Goal: Communication & Community: Participate in discussion

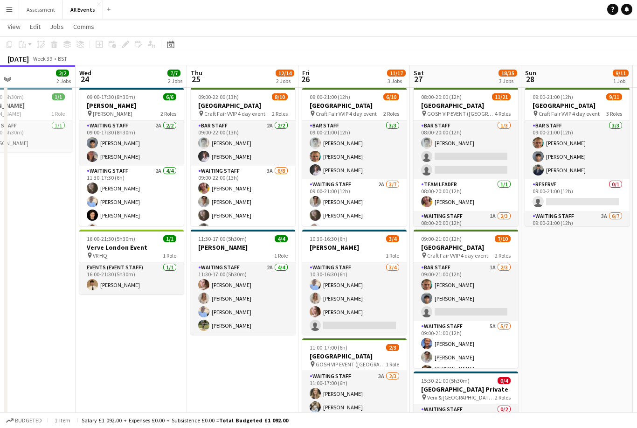
scroll to position [0, 375]
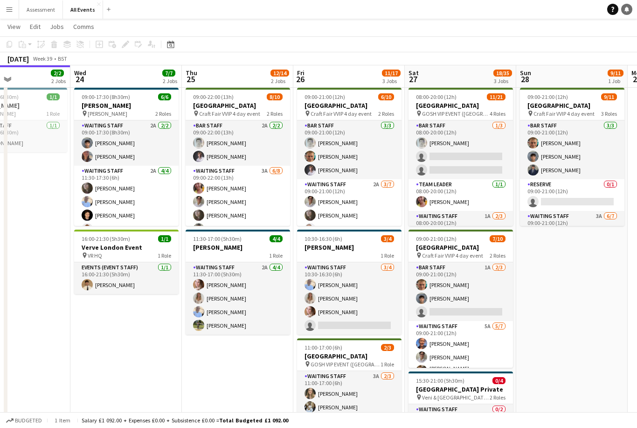
click at [631, 8] on link "Notifications" at bounding box center [626, 9] width 11 height 11
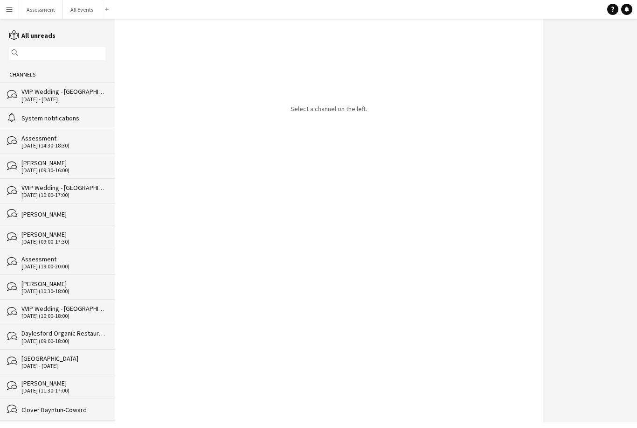
click at [71, 243] on div "[DATE] (09:00-17:30)" at bounding box center [63, 241] width 84 height 7
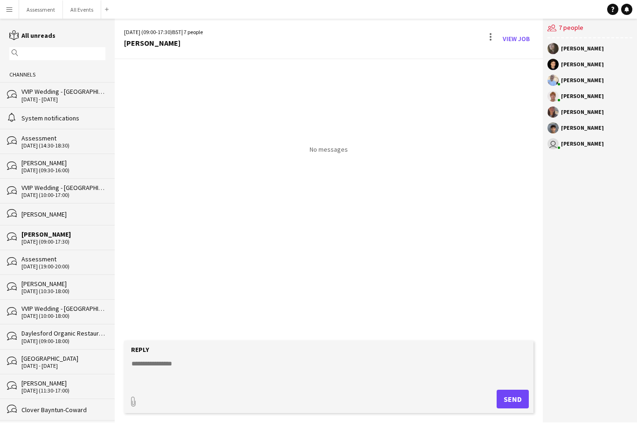
click at [84, 287] on div "[PERSON_NAME]" at bounding box center [63, 283] width 84 height 8
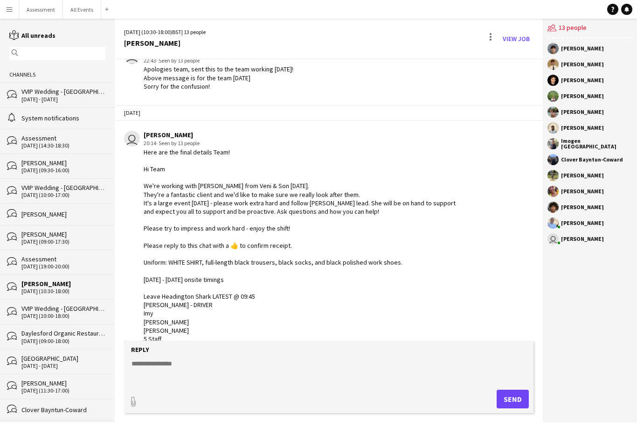
scroll to position [399, 0]
click at [85, 10] on button "All Events Close" at bounding box center [82, 9] width 38 height 18
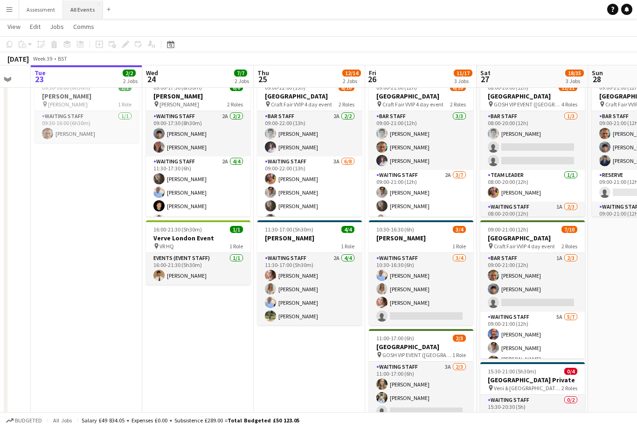
scroll to position [0, 294]
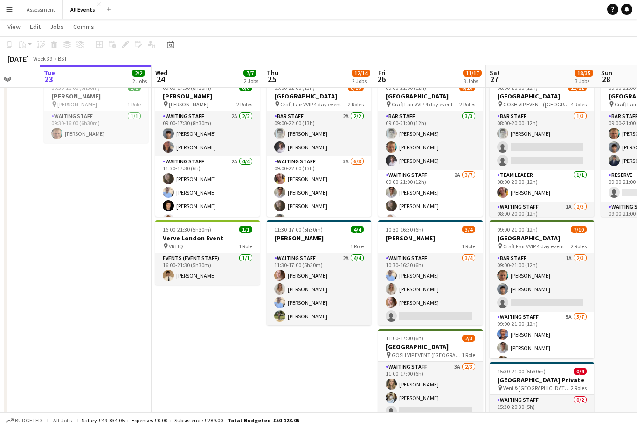
click at [14, 15] on button "Menu" at bounding box center [9, 9] width 19 height 19
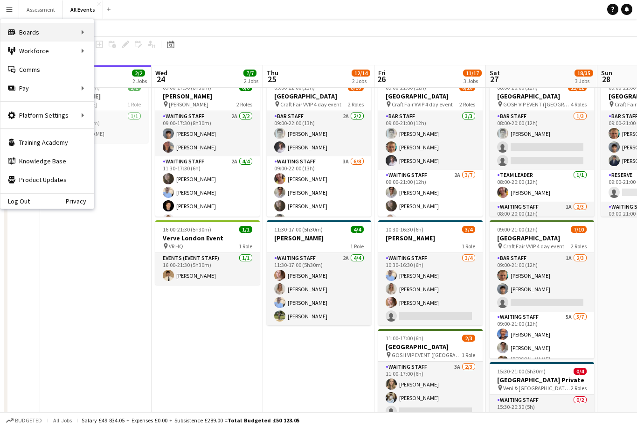
click at [63, 28] on div "Boards Boards" at bounding box center [46, 32] width 93 height 19
click at [126, 72] on link "Status" at bounding box center [140, 69] width 93 height 19
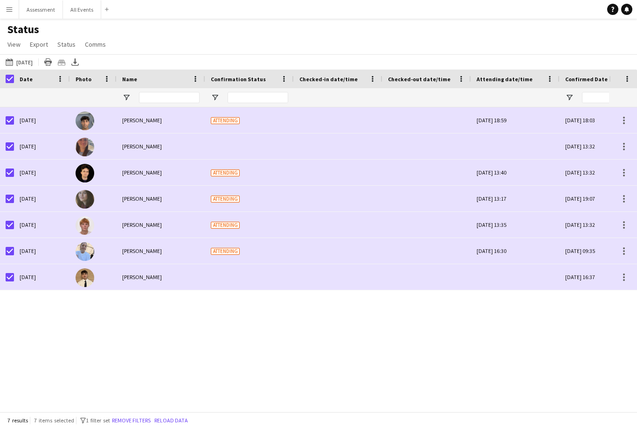
click at [12, 270] on div at bounding box center [10, 277] width 8 height 26
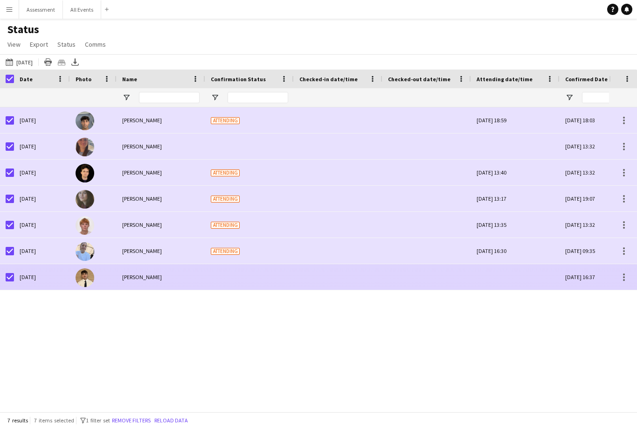
click at [2, 276] on div at bounding box center [7, 277] width 14 height 26
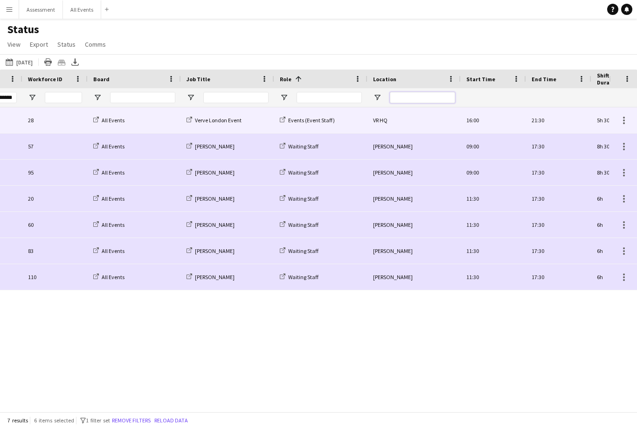
click at [419, 97] on input "Location Filter Input" at bounding box center [422, 97] width 65 height 11
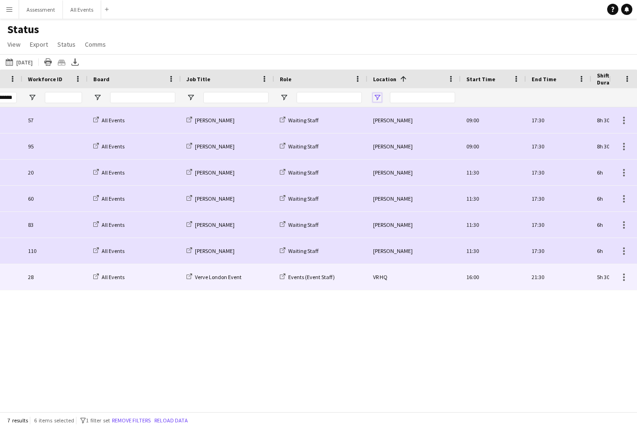
click at [378, 97] on span "Open Filter Menu" at bounding box center [377, 97] width 8 height 8
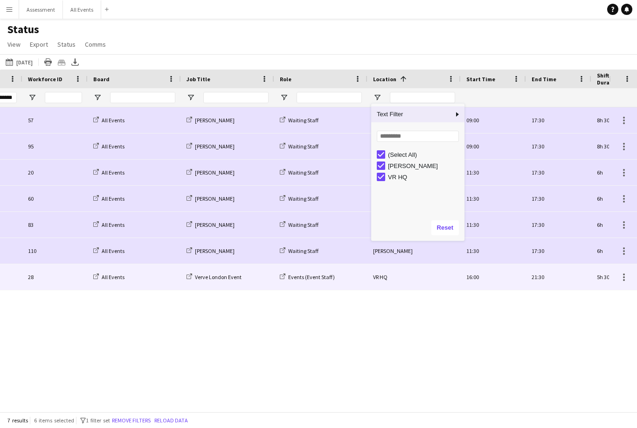
click at [404, 155] on div "(Select All)" at bounding box center [425, 154] width 74 height 7
type input "***"
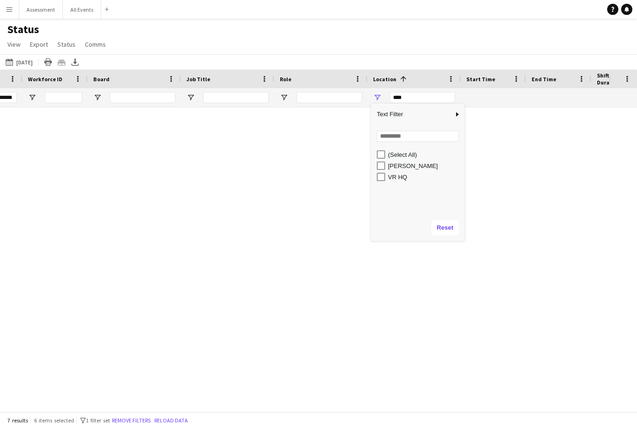
type input "***"
click at [404, 169] on div "[PERSON_NAME]" at bounding box center [425, 165] width 74 height 7
type input "**********"
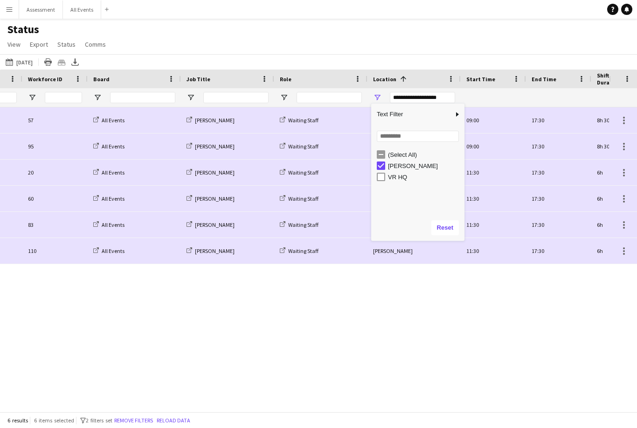
type input "**********"
click at [421, 313] on div "[DATE] 18:03 Confirmed 57 All Events [PERSON_NAME] Waiting Staff [PERSON_NAME] …" at bounding box center [304, 259] width 609 height 304
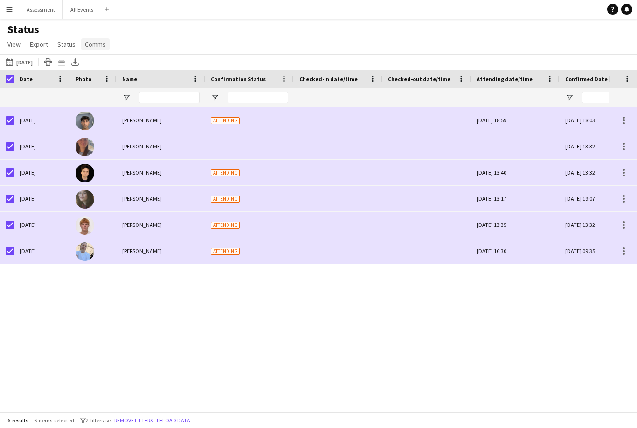
click at [102, 40] on span "Comms" at bounding box center [95, 44] width 21 height 8
click at [112, 90] on link "Chat" at bounding box center [112, 84] width 65 height 20
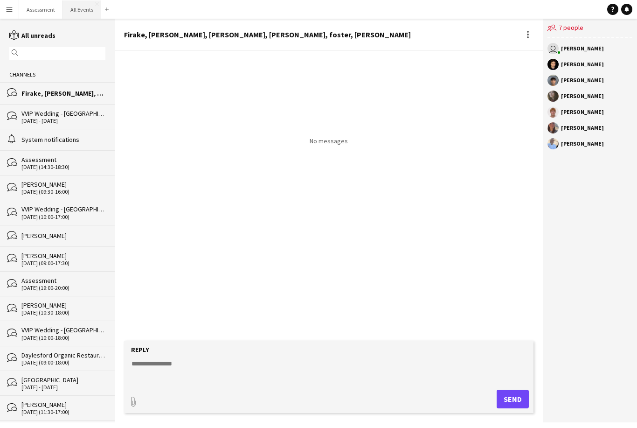
click at [81, 14] on button "All Events Close" at bounding box center [82, 9] width 38 height 18
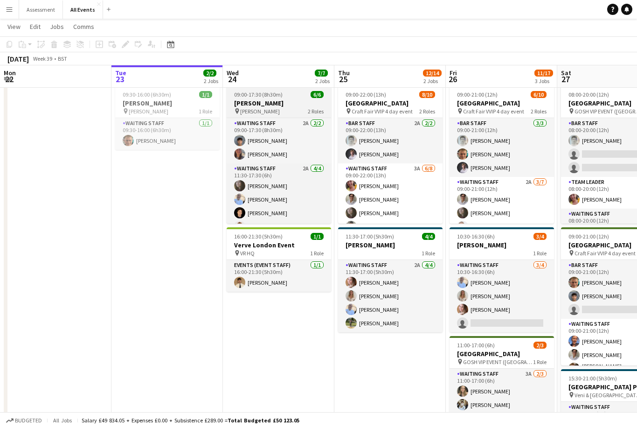
click at [289, 97] on div "09:00-17:30 (8h30m) 6/6" at bounding box center [279, 94] width 104 height 7
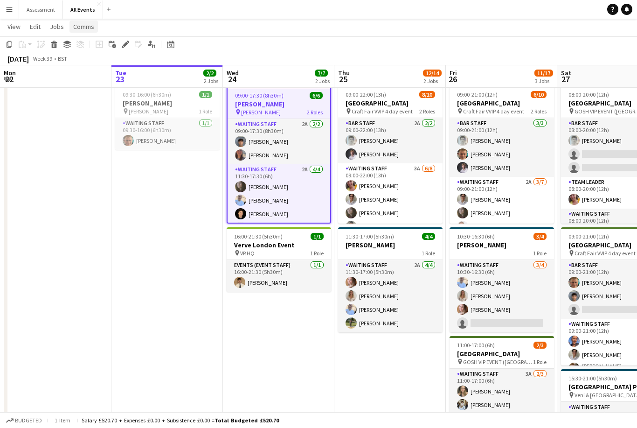
click at [87, 28] on span "Comms" at bounding box center [83, 26] width 21 height 8
click at [106, 66] on span "Create chat" at bounding box center [92, 66] width 33 height 8
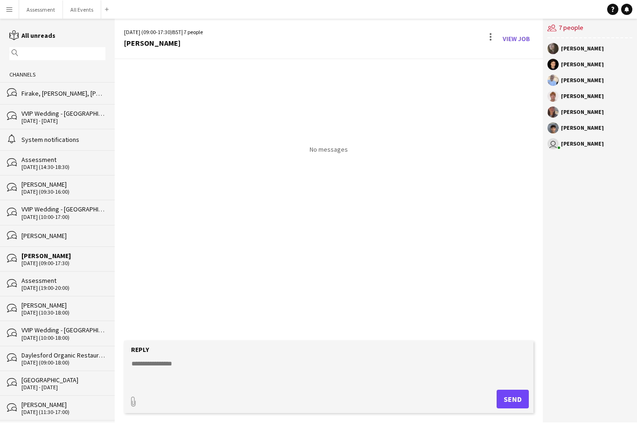
click at [240, 383] on textarea at bounding box center [331, 371] width 401 height 24
paste textarea "**********"
type textarea "**********"
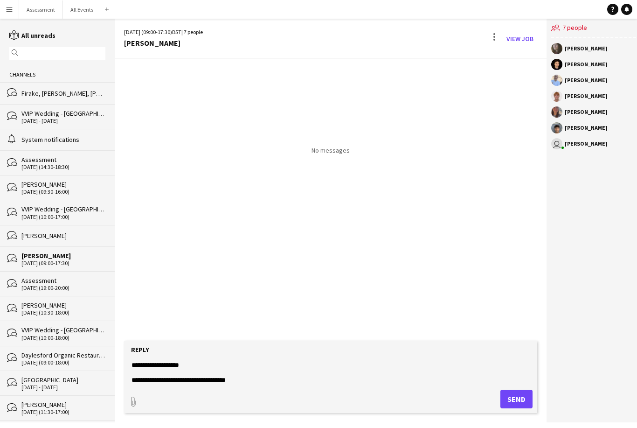
click at [248, 383] on textarea "**********" at bounding box center [331, 371] width 401 height 24
click at [253, 383] on textarea "**********" at bounding box center [331, 371] width 401 height 24
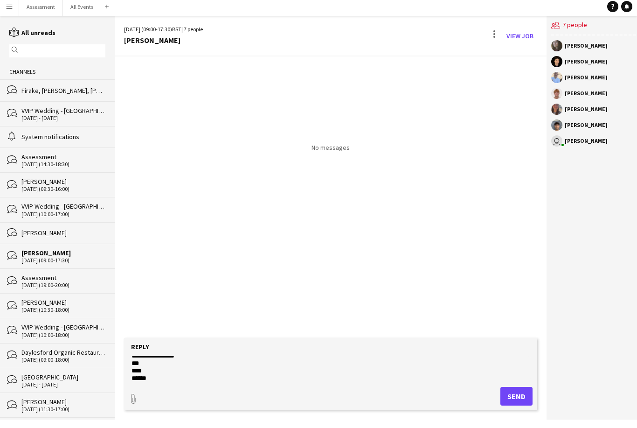
scroll to position [0, 0]
click at [77, 6] on button "All Events Close" at bounding box center [82, 9] width 38 height 18
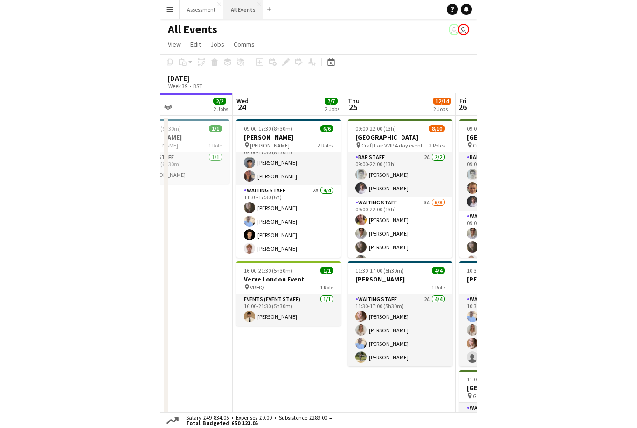
scroll to position [3, 0]
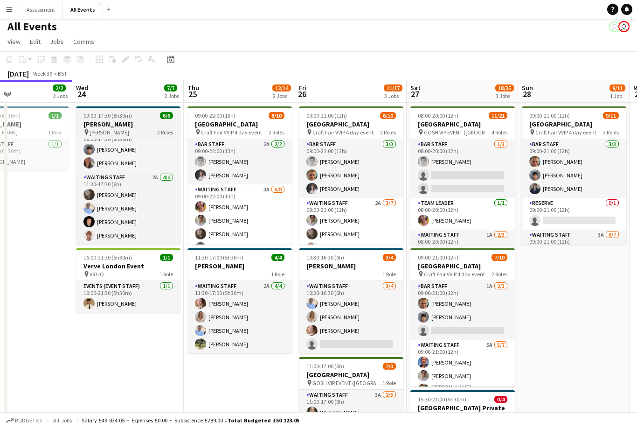
click at [130, 121] on h3 "[PERSON_NAME]" at bounding box center [128, 124] width 104 height 8
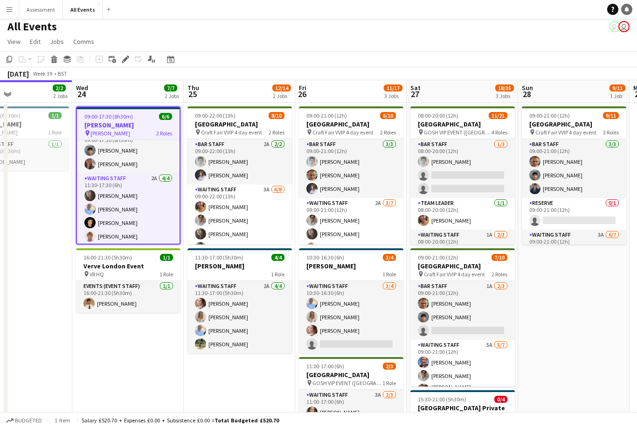
click at [631, 9] on link "Notifications" at bounding box center [626, 9] width 11 height 11
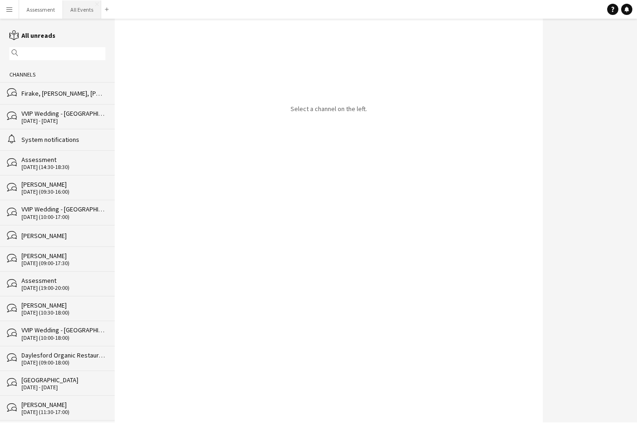
click at [84, 10] on button "All Events Close" at bounding box center [82, 9] width 38 height 18
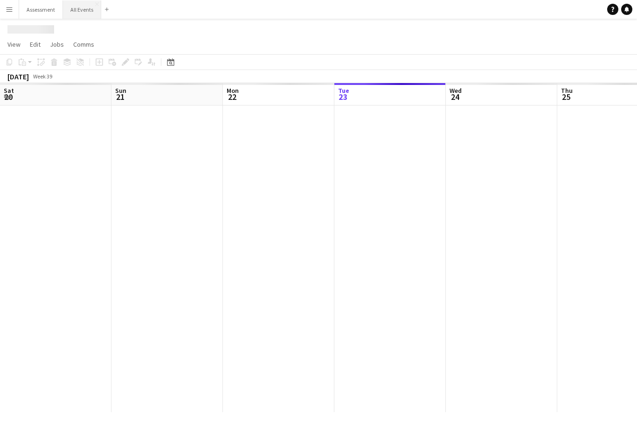
scroll to position [0, 223]
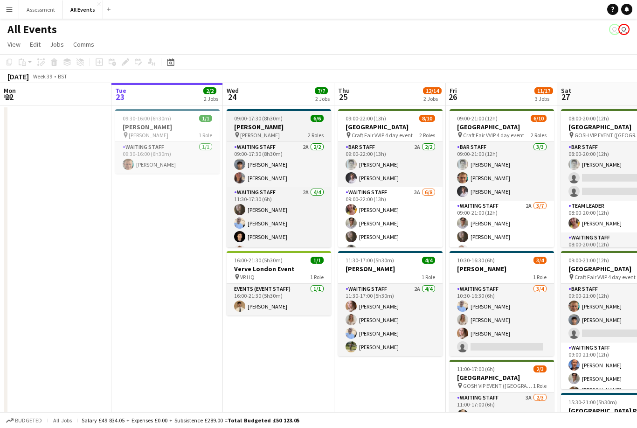
click at [291, 123] on h3 "[PERSON_NAME]" at bounding box center [279, 127] width 104 height 8
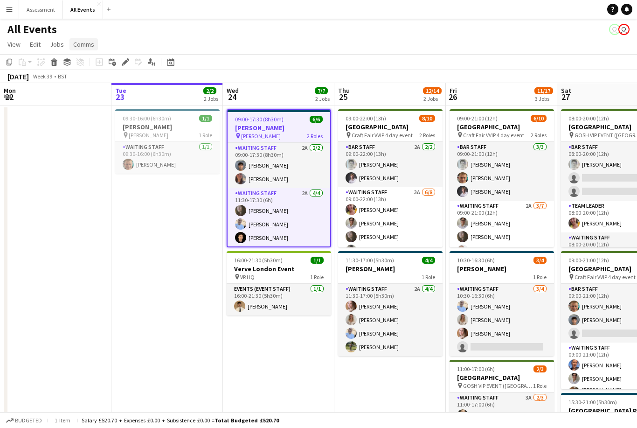
click at [87, 43] on span "Comms" at bounding box center [83, 44] width 21 height 8
click at [113, 86] on link "Create chat" at bounding box center [107, 84] width 77 height 20
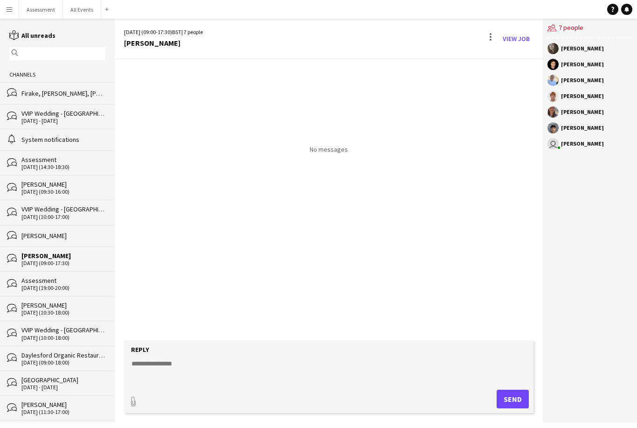
click at [260, 353] on div "Reply" at bounding box center [329, 349] width 401 height 8
click at [180, 383] on textarea at bounding box center [331, 371] width 401 height 24
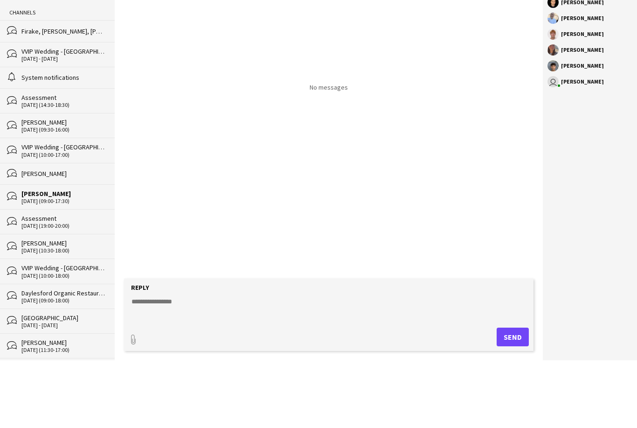
paste textarea "**********"
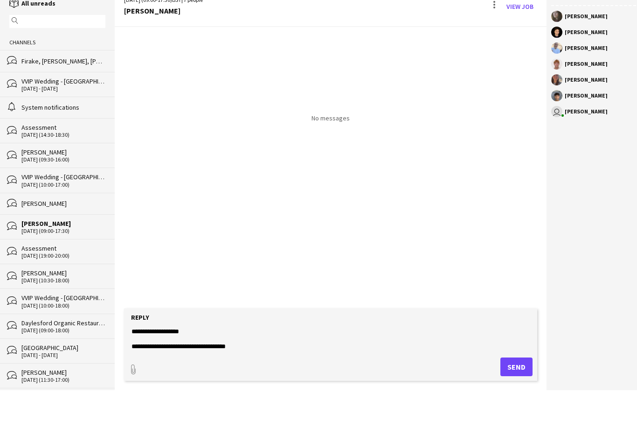
scroll to position [174, 0]
type textarea "**********"
click at [518, 389] on button "Send" at bounding box center [516, 398] width 32 height 19
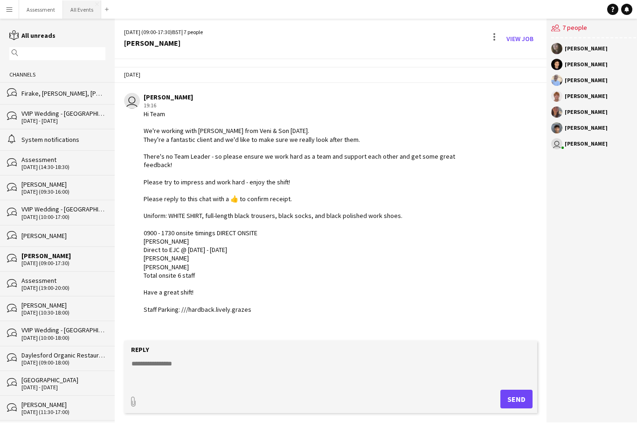
click at [81, 10] on button "All Events Close" at bounding box center [82, 9] width 38 height 18
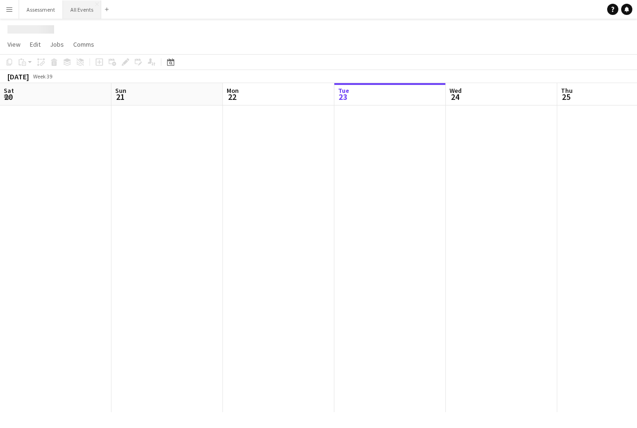
scroll to position [0, 223]
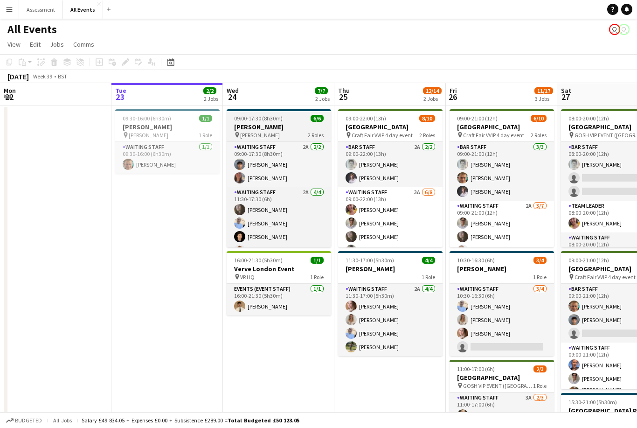
click at [298, 118] on div "09:00-17:30 (8h30m) 6/6" at bounding box center [279, 118] width 104 height 7
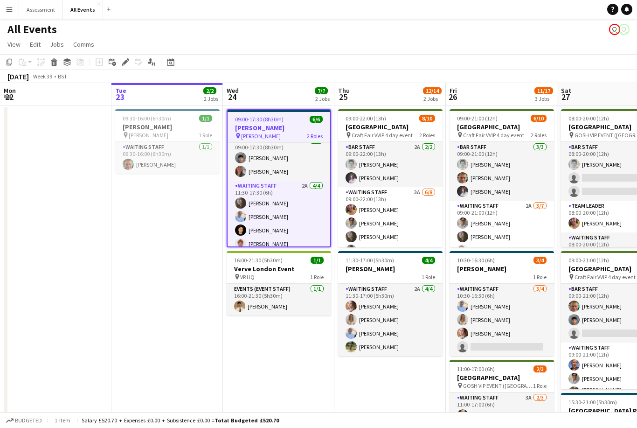
scroll to position [8, 0]
click at [14, 45] on span "View" at bounding box center [13, 44] width 13 height 8
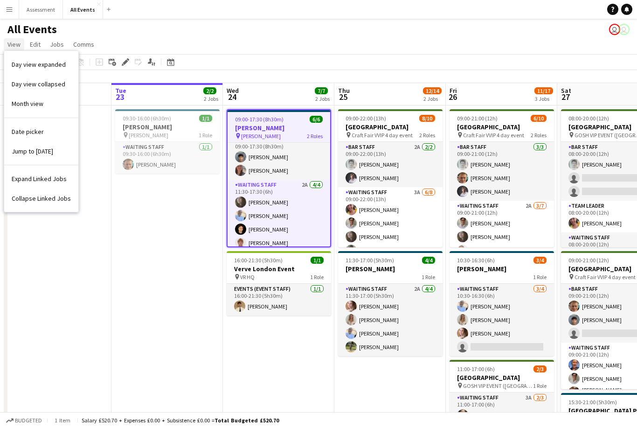
click at [14, 43] on span "View" at bounding box center [13, 44] width 13 height 8
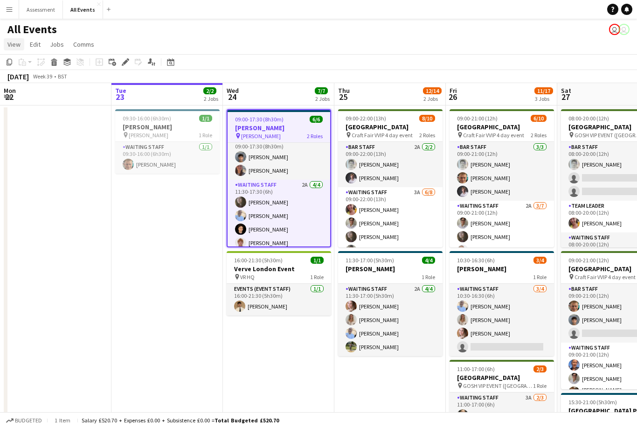
click at [14, 42] on span "View" at bounding box center [13, 44] width 13 height 8
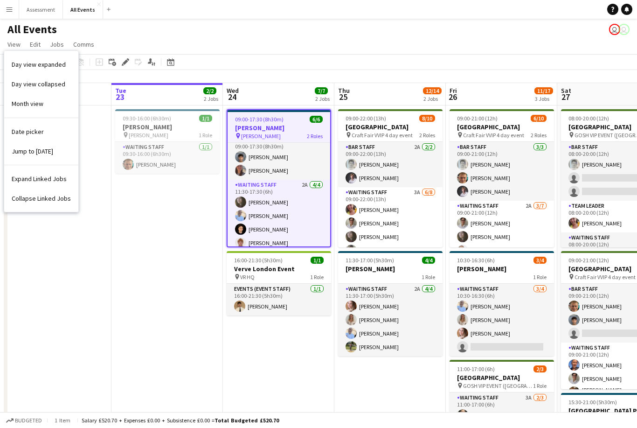
click at [154, 37] on app-page-menu "View Day view expanded Day view collapsed Month view Date picker Jump to [DATE]…" at bounding box center [318, 45] width 637 height 18
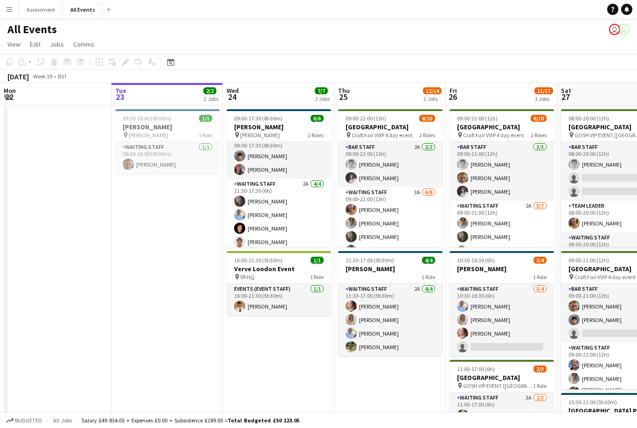
click at [6, 36] on div "All Events user user" at bounding box center [318, 28] width 637 height 18
click at [12, 13] on button "Menu" at bounding box center [9, 9] width 19 height 19
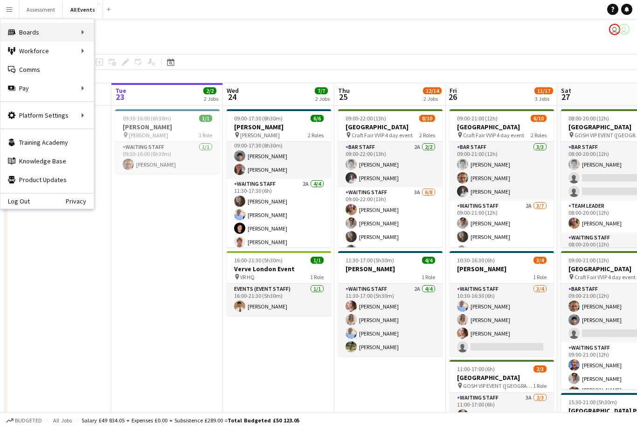
click at [77, 35] on div "Boards Boards" at bounding box center [46, 32] width 93 height 19
click at [130, 68] on link "Status" at bounding box center [140, 69] width 93 height 19
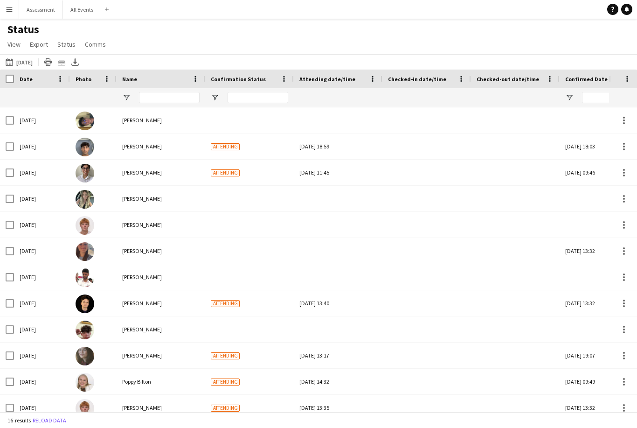
type input "**********"
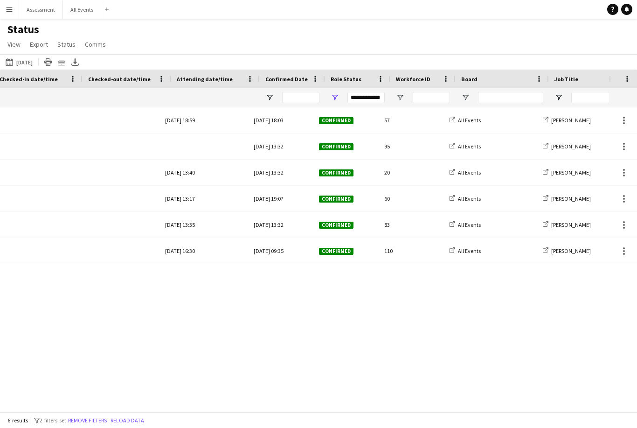
scroll to position [0, 509]
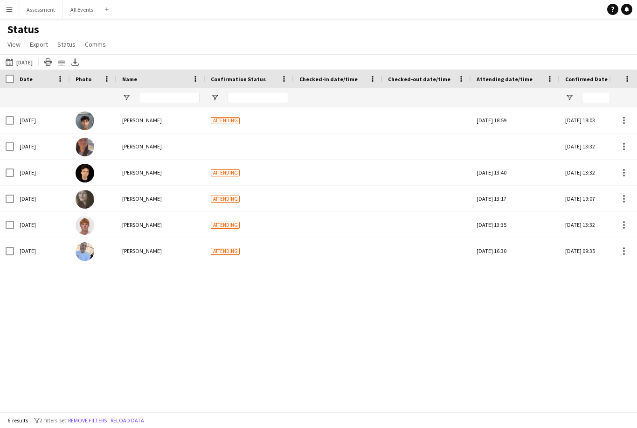
click at [5, 72] on div at bounding box center [7, 78] width 14 height 19
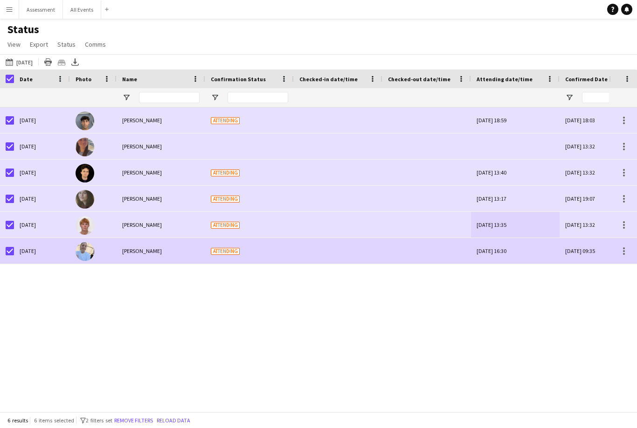
click at [236, 263] on div "Attending" at bounding box center [249, 251] width 89 height 26
click at [272, 314] on div "[DATE] 18:59 [DATE] 18:03 Confirmed 57 Attending Arya [PERSON_NAME] [DATE] [DAT…" at bounding box center [304, 259] width 609 height 304
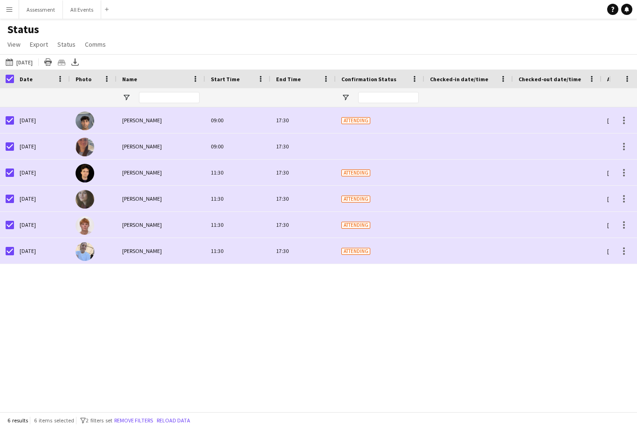
click at [401, 339] on div "[DATE] 18:03 [DATE] 18:59 Attending 09:00 Arya [PERSON_NAME] [DATE] 17:30 [DATE…" at bounding box center [304, 259] width 609 height 304
click at [370, 338] on div "[DATE] 18:03 [DATE] 18:59 Attending 09:00 Arya [PERSON_NAME] [DATE] 17:30 [DATE…" at bounding box center [304, 259] width 609 height 304
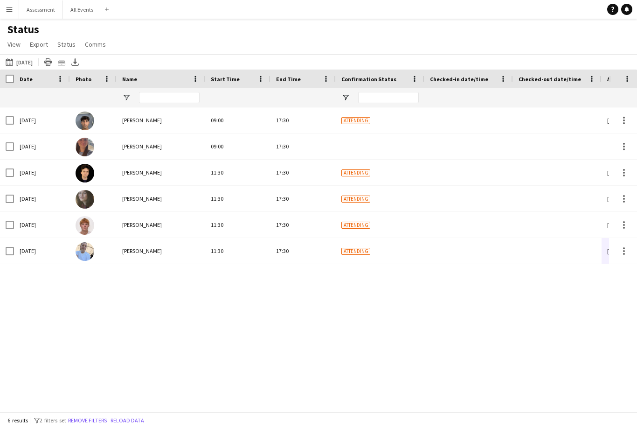
click at [313, 315] on div "[DATE] 18:03 [DATE] 18:59 Attending 09:00 Arya [PERSON_NAME] [DATE] 17:30 [DATE…" at bounding box center [304, 259] width 609 height 304
click at [630, 7] on link "Notifications" at bounding box center [626, 9] width 11 height 11
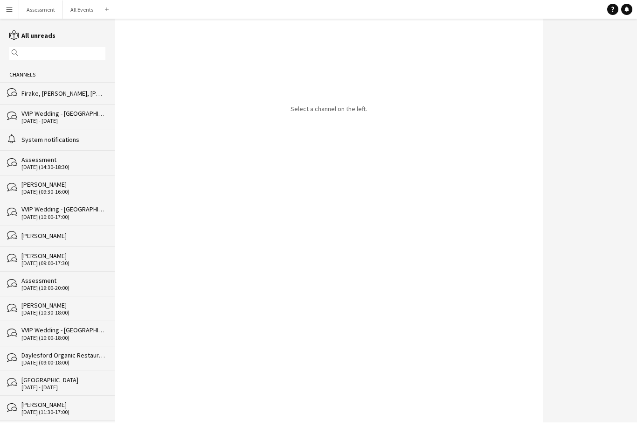
click at [63, 94] on div "Firake, [PERSON_NAME], [PERSON_NAME], [PERSON_NAME], foster, [PERSON_NAME]" at bounding box center [63, 93] width 84 height 8
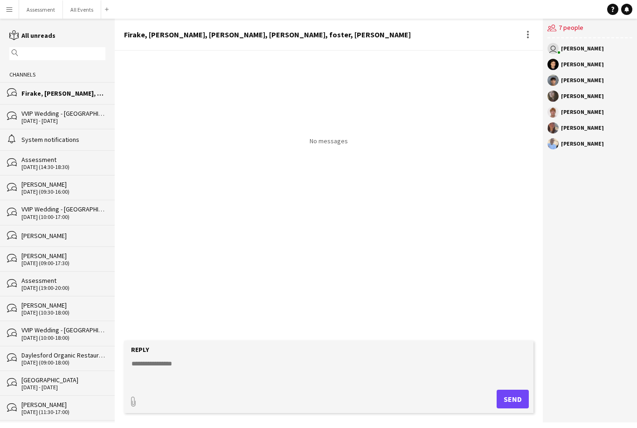
click at [77, 188] on div "[PERSON_NAME]" at bounding box center [63, 184] width 84 height 8
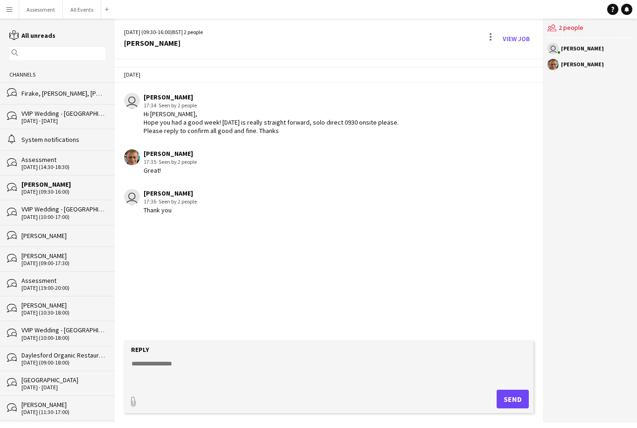
click at [76, 124] on div "[DATE] - [DATE]" at bounding box center [63, 121] width 84 height 7
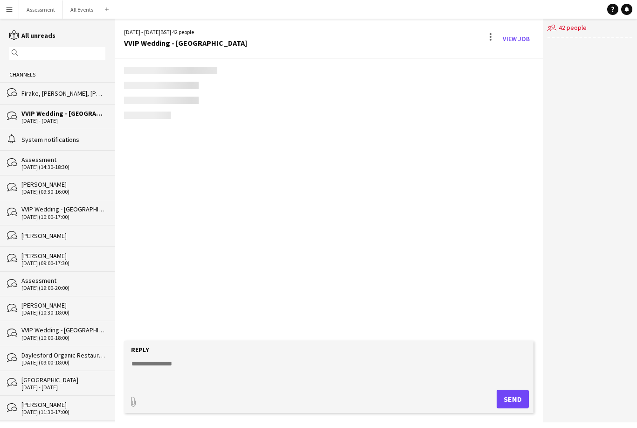
scroll to position [1227, 0]
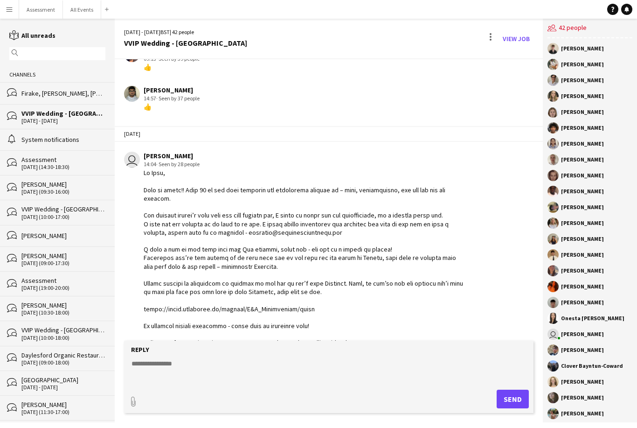
click at [79, 147] on div "alarm System notifications" at bounding box center [57, 139] width 115 height 21
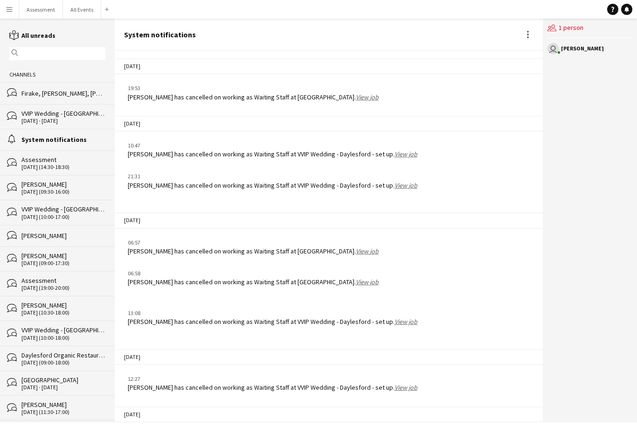
scroll to position [841, 0]
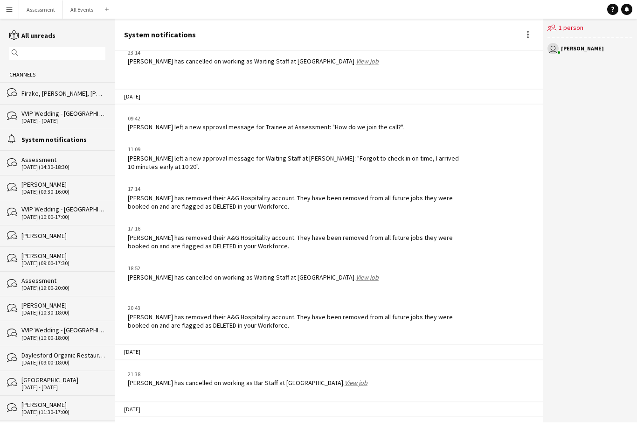
click at [78, 95] on div "Firake, [PERSON_NAME], [PERSON_NAME], [PERSON_NAME], foster, [PERSON_NAME]" at bounding box center [63, 93] width 84 height 8
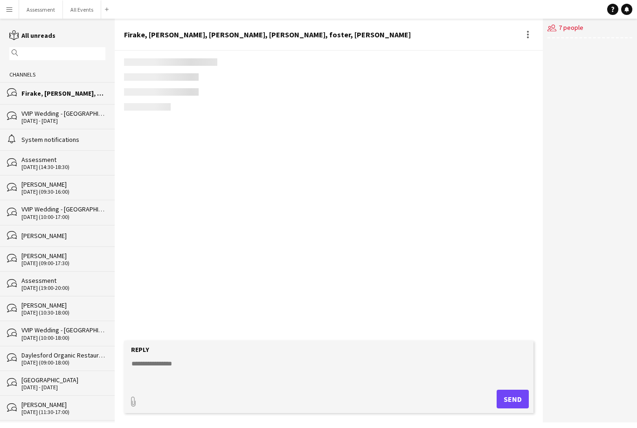
click at [81, 93] on div "Firake, [PERSON_NAME], [PERSON_NAME], [PERSON_NAME], foster, [PERSON_NAME]" at bounding box center [63, 93] width 84 height 8
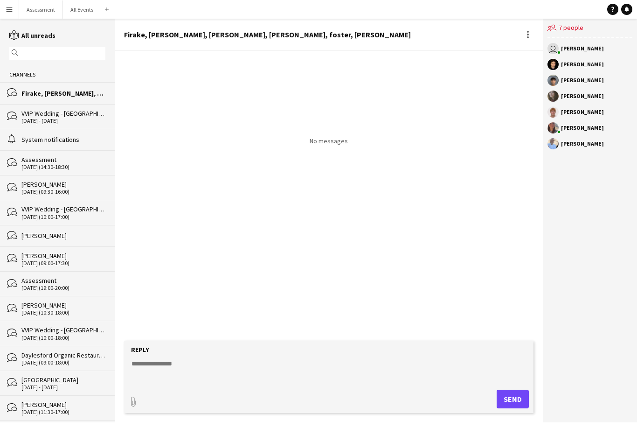
click at [71, 261] on div "[DATE] (09:00-17:30)" at bounding box center [63, 263] width 84 height 7
